Goal: Check status: Check status

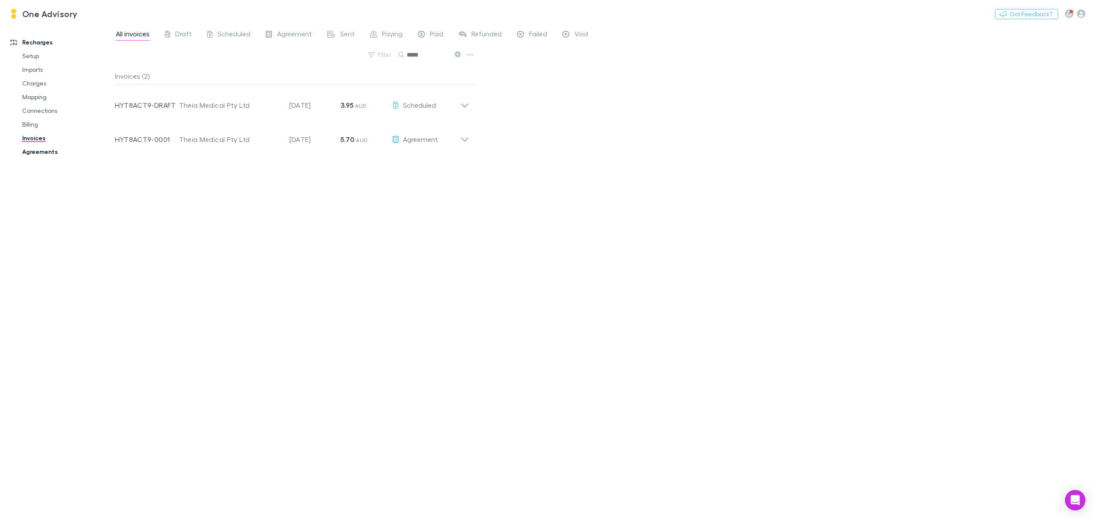
click at [37, 150] on link "Agreements" at bounding box center [68, 152] width 108 height 14
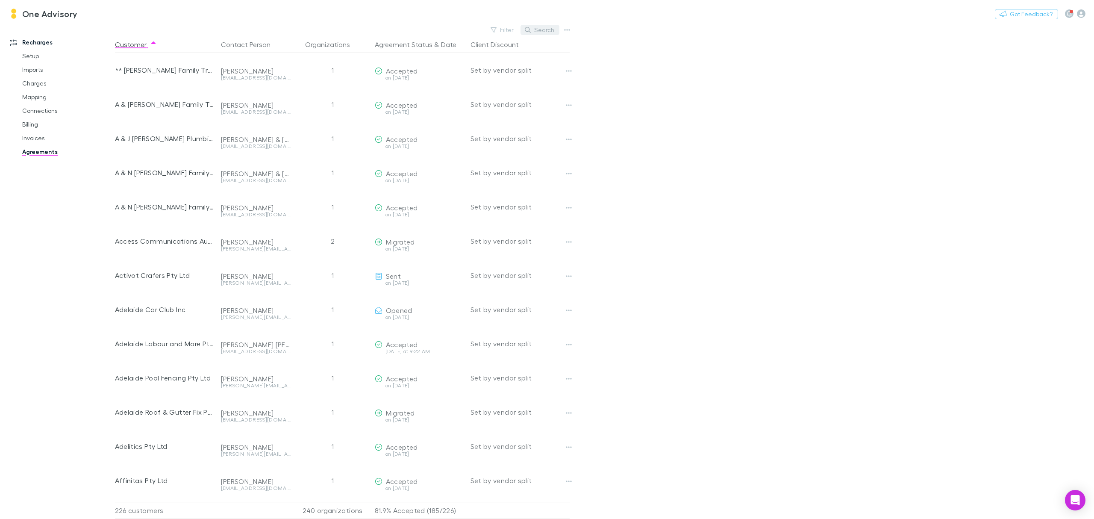
click at [544, 27] on button "Search" at bounding box center [539, 30] width 39 height 10
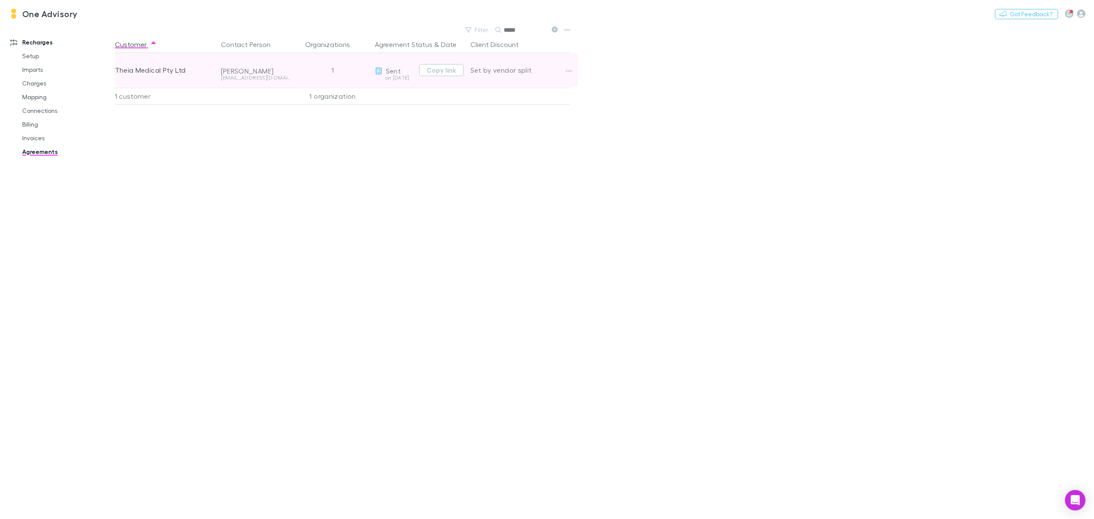
type input "*****"
click at [567, 74] on icon "button" at bounding box center [569, 71] width 6 height 7
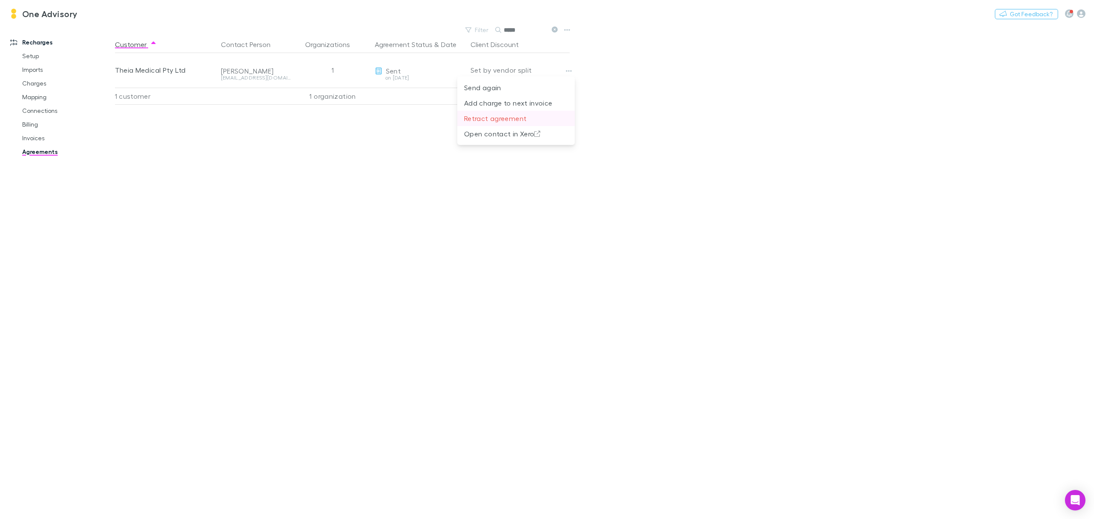
click at [486, 122] on p "Retract agreement" at bounding box center [516, 118] width 104 height 10
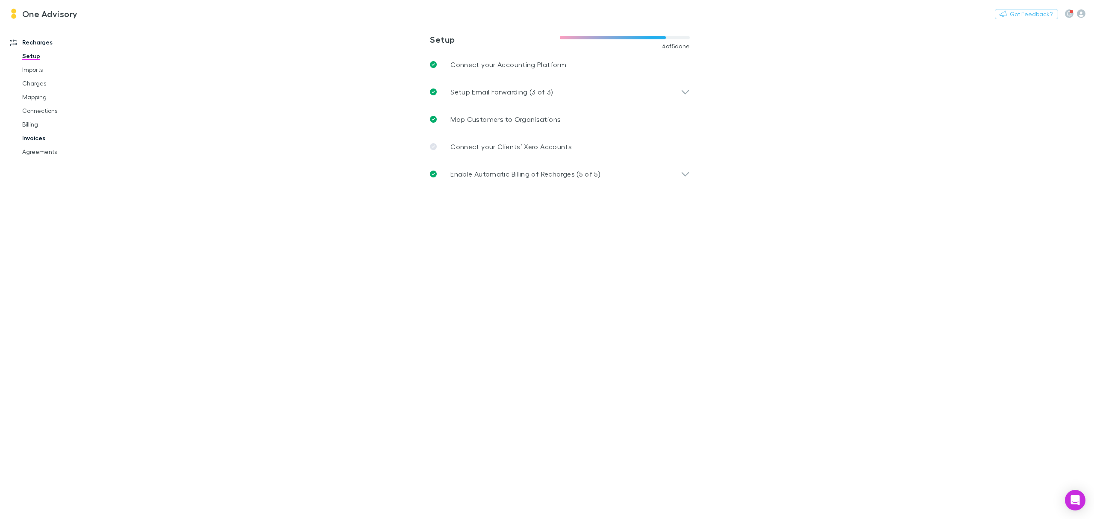
click at [26, 139] on link "Invoices" at bounding box center [68, 138] width 108 height 14
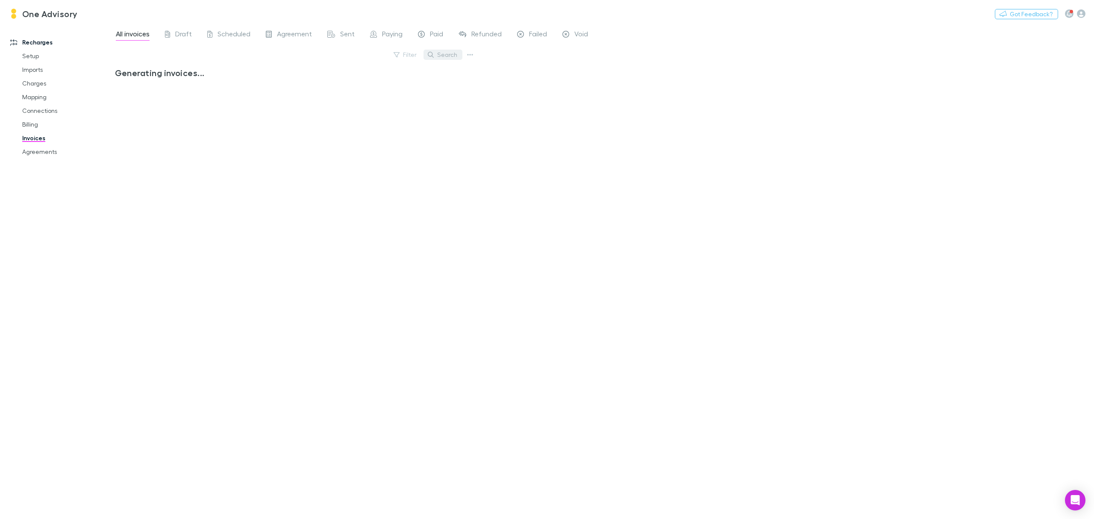
click at [450, 50] on button "Search" at bounding box center [442, 55] width 39 height 10
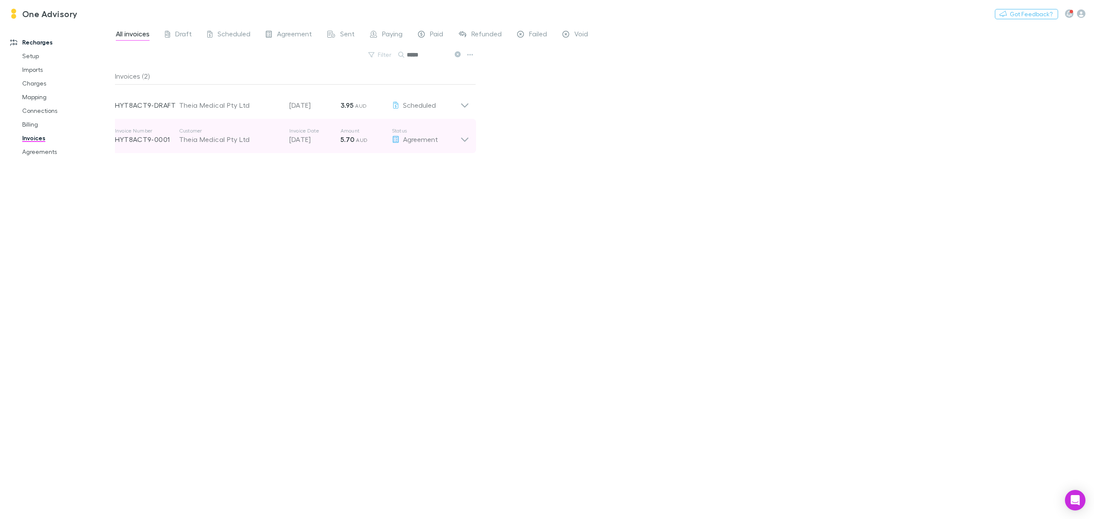
type input "*****"
click at [466, 141] on icon at bounding box center [464, 135] width 9 height 17
click at [461, 134] on icon at bounding box center [464, 132] width 7 height 4
click at [468, 137] on icon at bounding box center [464, 135] width 9 height 17
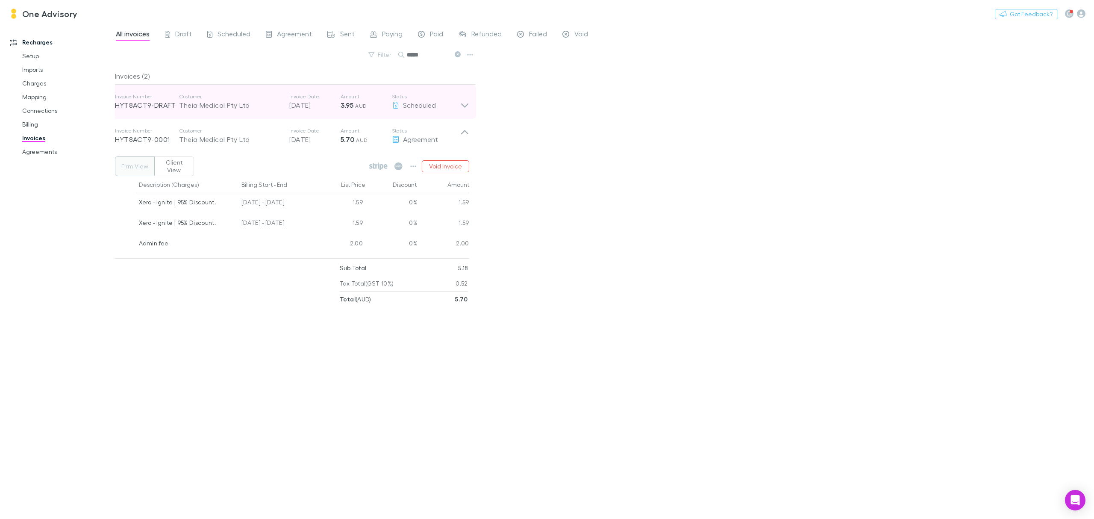
click at [464, 104] on icon at bounding box center [464, 101] width 9 height 17
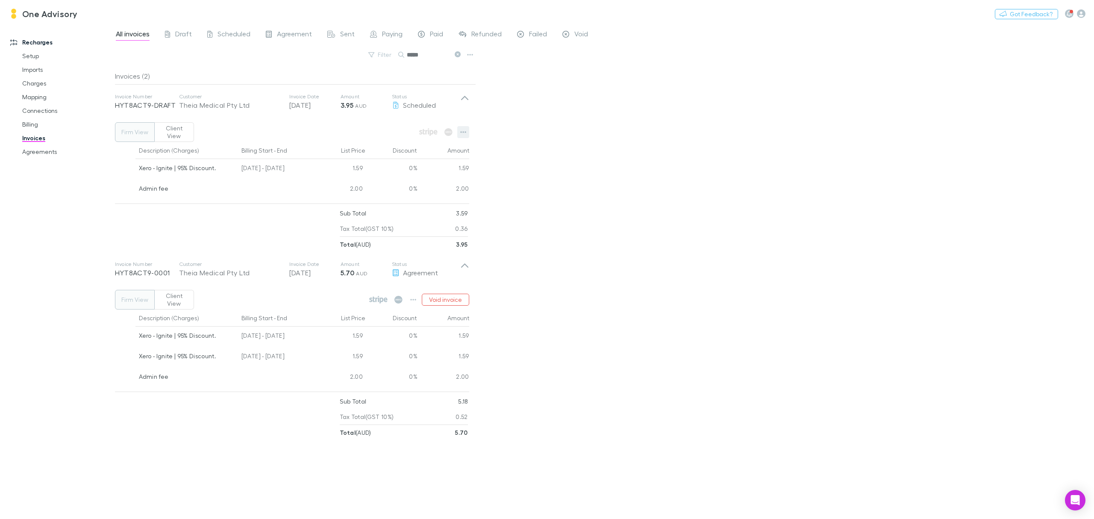
click at [467, 131] on button "button" at bounding box center [463, 132] width 12 height 12
click at [720, 185] on div at bounding box center [547, 259] width 1094 height 519
click at [29, 84] on link "Charges" at bounding box center [68, 83] width 108 height 14
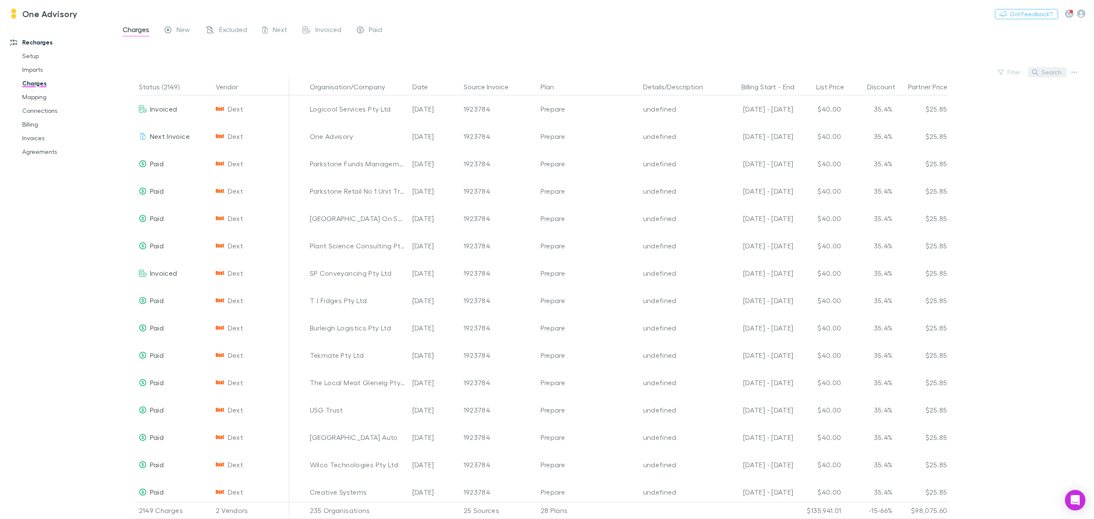
click at [1058, 74] on button "Search" at bounding box center [1047, 72] width 39 height 10
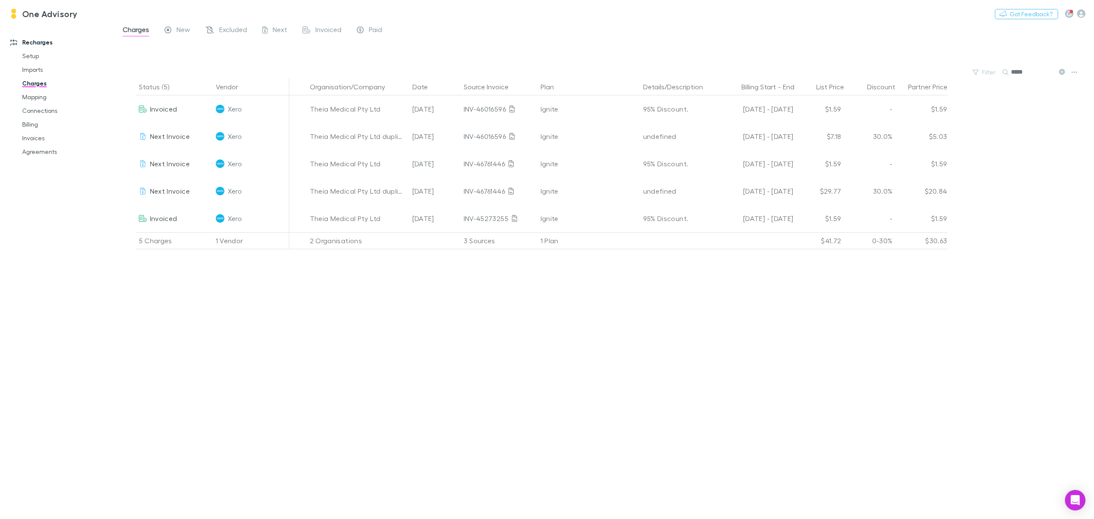
type input "*****"
